Goal: Task Accomplishment & Management: Manage account settings

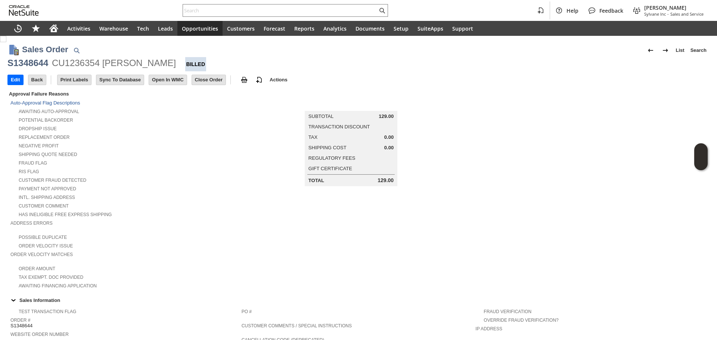
click at [200, 6] on input "text" at bounding box center [280, 10] width 195 height 9
paste input "RA89404"
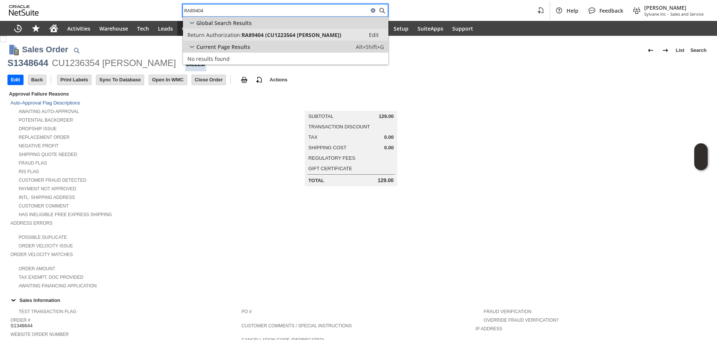
type input "RA89404"
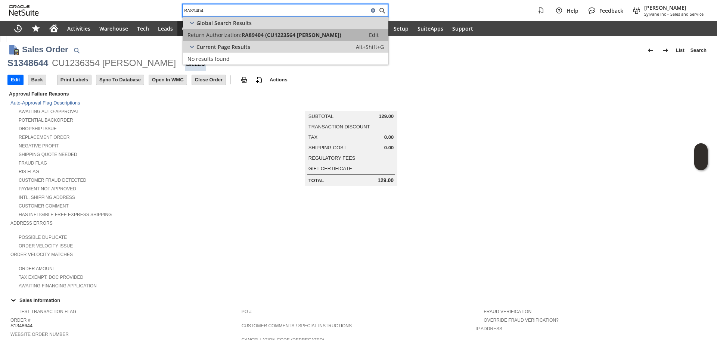
click at [230, 33] on span "Return Authorization:" at bounding box center [215, 34] width 54 height 7
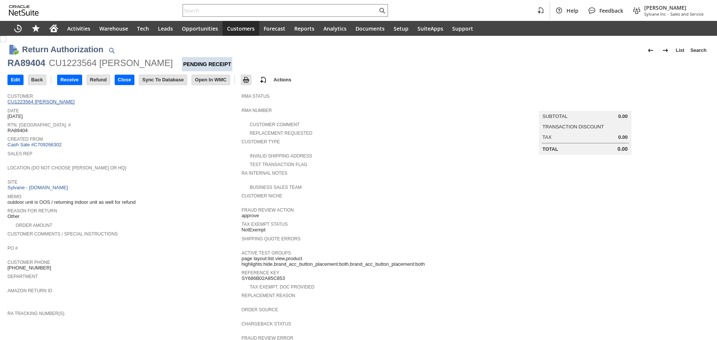
click at [67, 102] on link "CU1223564 Joseph Schmelzer" at bounding box center [41, 102] width 69 height 6
click at [15, 78] on input "Edit" at bounding box center [15, 80] width 15 height 10
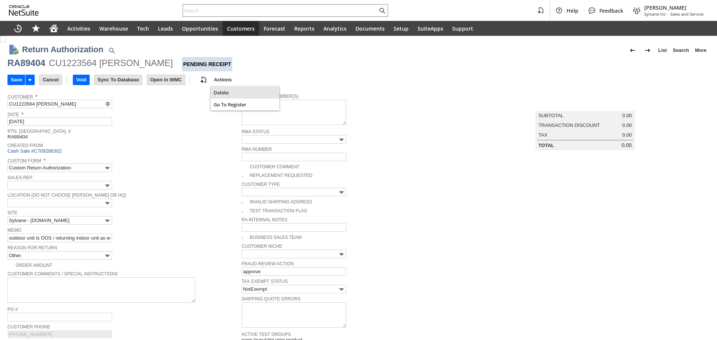
drag, startPoint x: 232, startPoint y: 92, endPoint x: 388, endPoint y: 28, distance: 168.3
click at [232, 92] on span "Delete" at bounding box center [245, 92] width 63 height 7
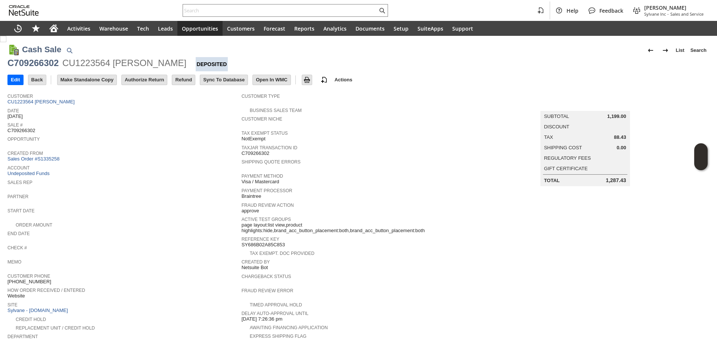
drag, startPoint x: 158, startPoint y: 80, endPoint x: 392, endPoint y: 38, distance: 237.9
click at [158, 80] on input "Authorize Return" at bounding box center [144, 80] width 45 height 10
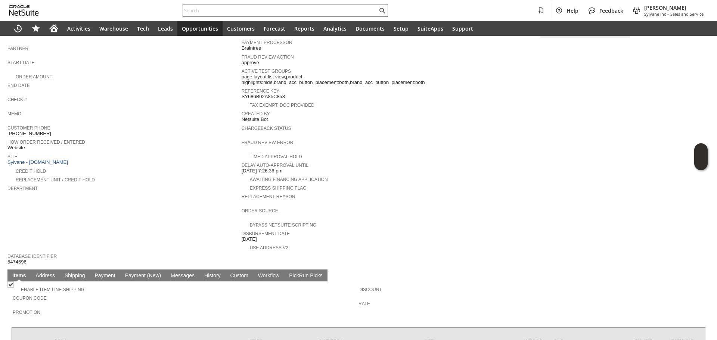
scroll to position [149, 0]
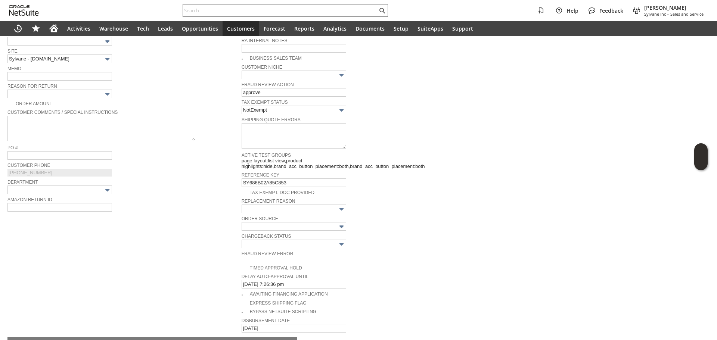
scroll to position [140, 0]
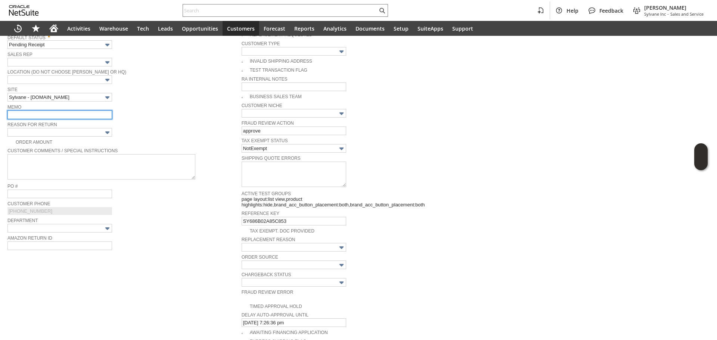
click at [75, 118] on input "text" at bounding box center [59, 115] width 105 height 9
drag, startPoint x: 107, startPoint y: 114, endPoint x: 169, endPoint y: 112, distance: 62.0
click at [169, 112] on div "Memo Unit was OOS and no replacement can be processed / returning" at bounding box center [122, 110] width 231 height 17
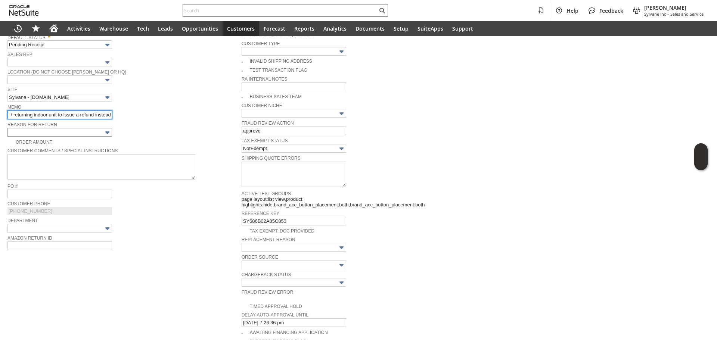
type input "Unit was OOS and no replacement can be processed / returning indoor unit to iss…"
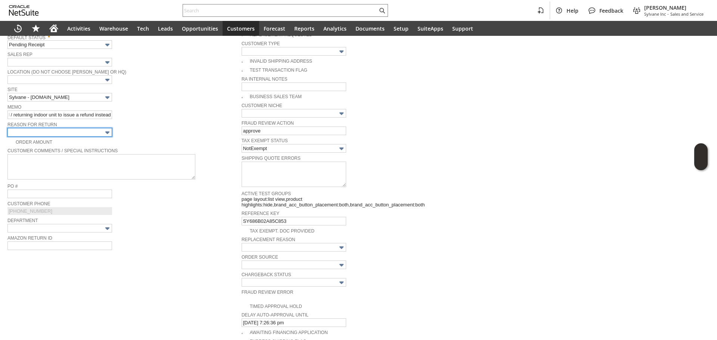
click at [96, 130] on input "text" at bounding box center [59, 132] width 105 height 9
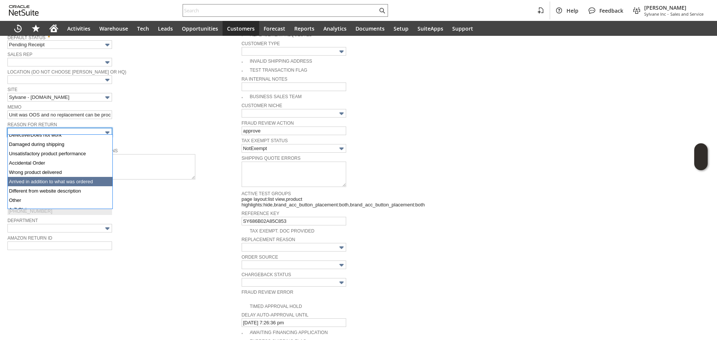
scroll to position [38, 0]
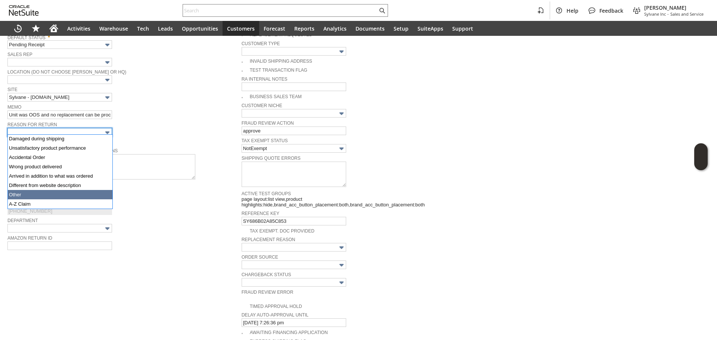
type input "Other"
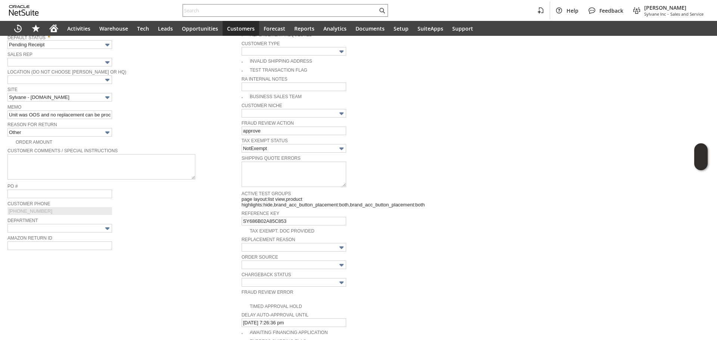
click at [126, 202] on span "Customer Phone" at bounding box center [122, 203] width 231 height 8
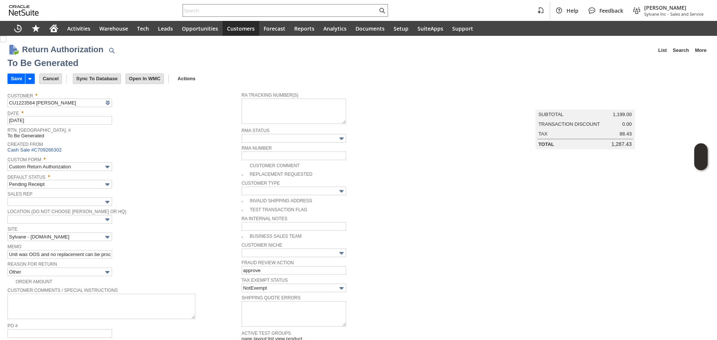
click at [217, 162] on span "Custom Form *" at bounding box center [122, 158] width 231 height 8
click at [15, 76] on input "Save" at bounding box center [16, 79] width 17 height 10
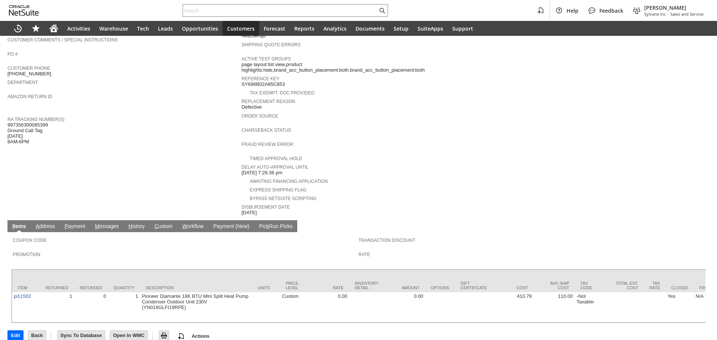
scroll to position [199, 0]
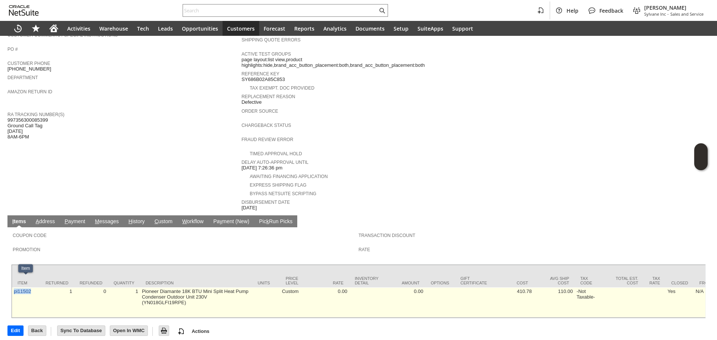
drag, startPoint x: 31, startPoint y: 289, endPoint x: 14, endPoint y: 285, distance: 18.0
click at [14, 288] on td "pi11502" at bounding box center [26, 303] width 28 height 30
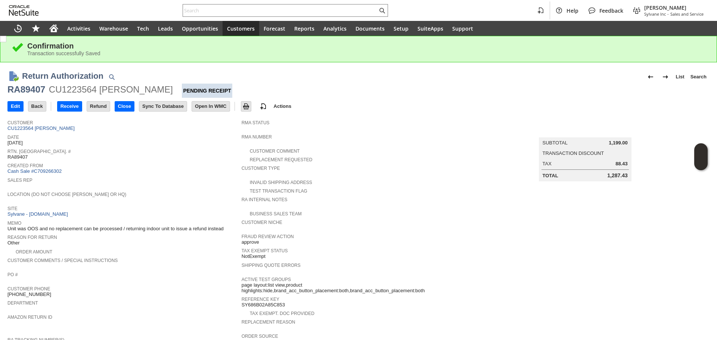
click at [19, 93] on div "RA89407" at bounding box center [26, 90] width 38 height 12
copy div "RA89407"
click at [10, 108] on input "Edit" at bounding box center [15, 107] width 15 height 10
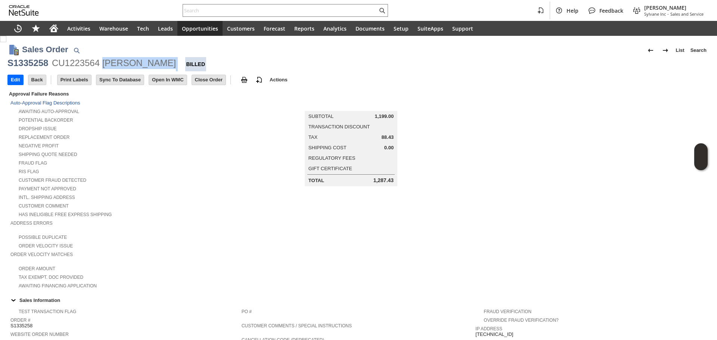
drag, startPoint x: 103, startPoint y: 64, endPoint x: 179, endPoint y: 61, distance: 76.3
click at [179, 61] on div "S1335258 CU1223564 Joseph Schmelzer Billed" at bounding box center [358, 64] width 702 height 14
copy div "[PERSON_NAME]"
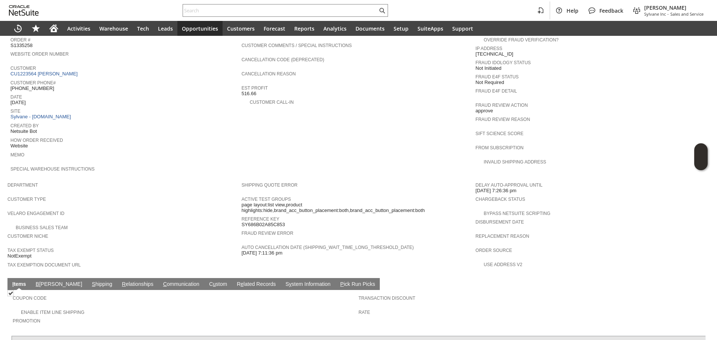
scroll to position [262, 0]
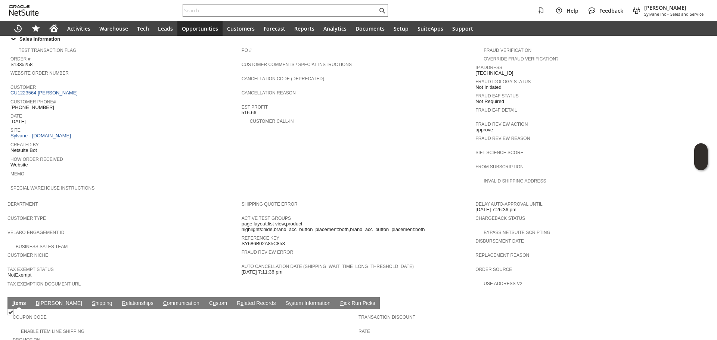
click at [26, 105] on span "[PHONE_NUMBER]" at bounding box center [32, 108] width 44 height 6
copy tbody "[PHONE_NUMBER]"
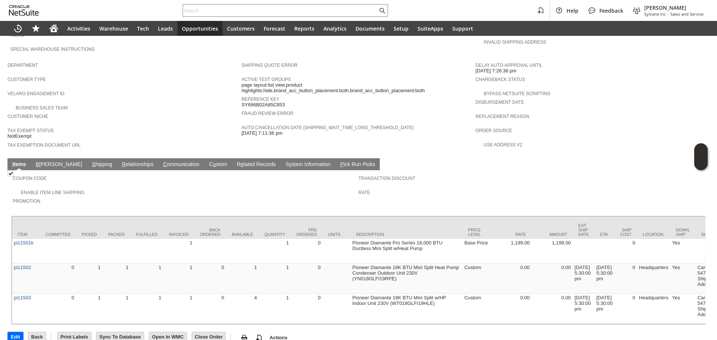
drag, startPoint x: 69, startPoint y: 149, endPoint x: 118, endPoint y: 173, distance: 54.3
click at [90, 161] on link "S hipping" at bounding box center [102, 164] width 24 height 7
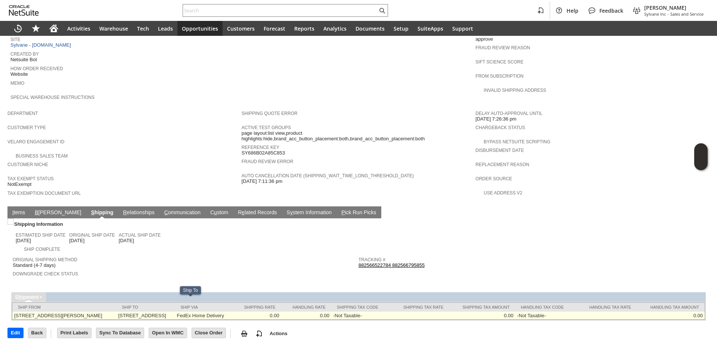
copy td "1201 60TH ST NE SAUK RAPIDS MN 56379-9562 United States"
copy td "[STREET_ADDRESS]"
drag, startPoint x: 128, startPoint y: 302, endPoint x: 168, endPoint y: 304, distance: 40.4
click at [168, 312] on td "1201 60TH ST NE SAUK RAPIDS MN 56379-9562 United States" at bounding box center [145, 316] width 59 height 8
click at [175, 312] on td "1201 60TH ST NE SAUK RAPIDS MN 56379-9562 United States" at bounding box center [145, 316] width 59 height 8
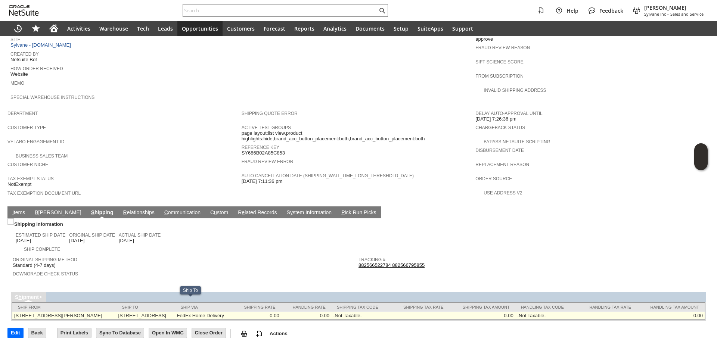
click at [175, 312] on td "1201 60TH ST NE SAUK RAPIDS MN 56379-9562 United States" at bounding box center [145, 316] width 59 height 8
copy td "56379"
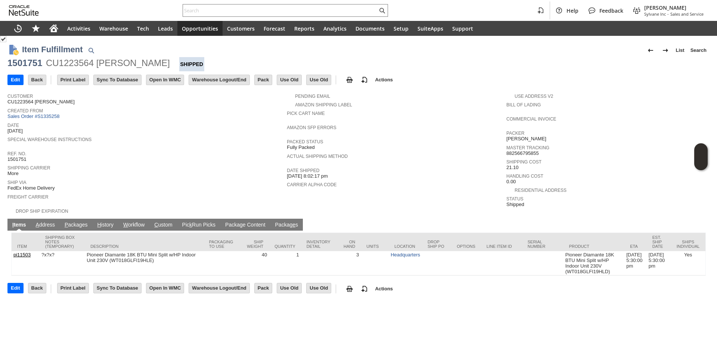
click at [76, 222] on link "P ackages" at bounding box center [76, 225] width 27 height 7
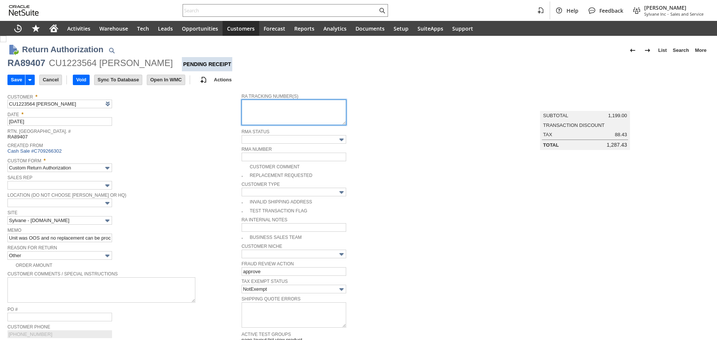
drag, startPoint x: 278, startPoint y: 115, endPoint x: 278, endPoint y: 110, distance: 4.9
click at [278, 115] on textarea at bounding box center [294, 112] width 105 height 25
paste textarea "997056300318199"
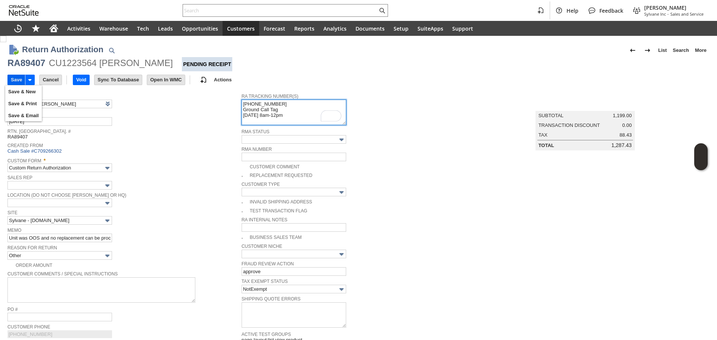
type textarea "997056300318199 Ground Call Tag 8/29 8am-12pm"
click at [12, 78] on input "Save" at bounding box center [16, 80] width 17 height 10
